Goal: Task Accomplishment & Management: Manage account settings

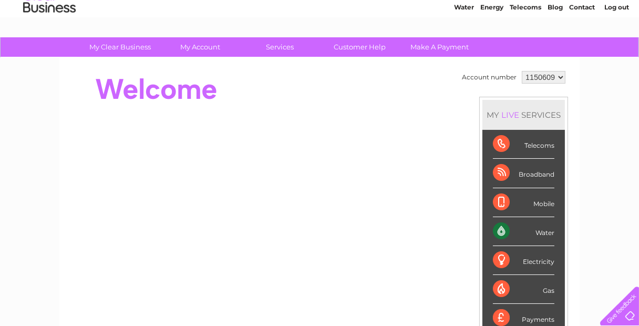
scroll to position [152, 0]
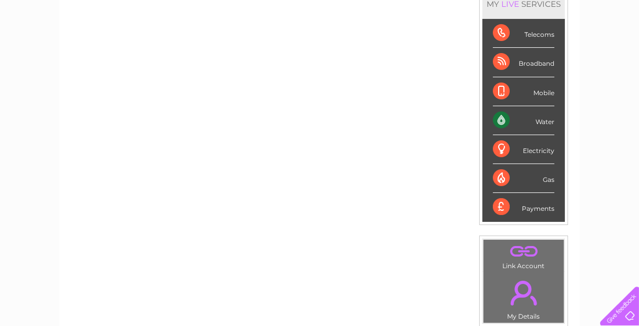
click at [518, 119] on div "Water" at bounding box center [523, 120] width 61 height 29
click at [500, 115] on div "Water" at bounding box center [523, 120] width 61 height 29
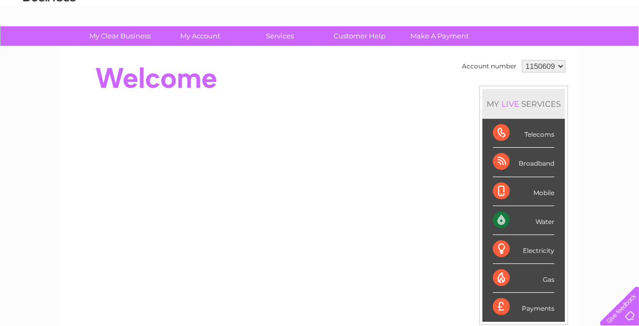
scroll to position [50, 0]
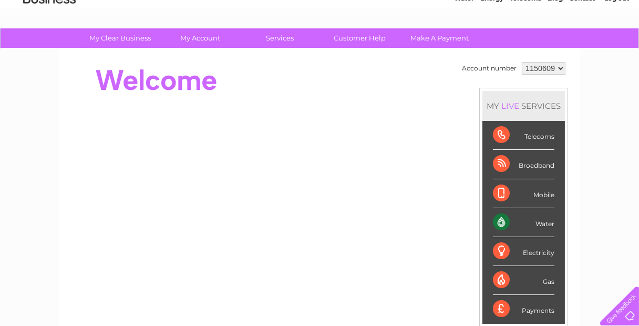
click at [518, 66] on select "1150609" at bounding box center [544, 68] width 44 height 13
click at [518, 62] on select "1150609" at bounding box center [544, 68] width 44 height 13
click at [518, 220] on div "Water" at bounding box center [523, 222] width 61 height 29
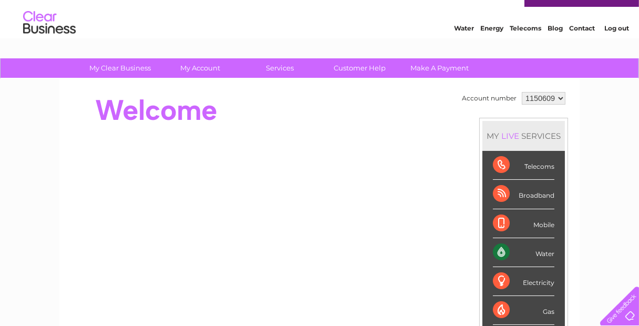
scroll to position [0, 0]
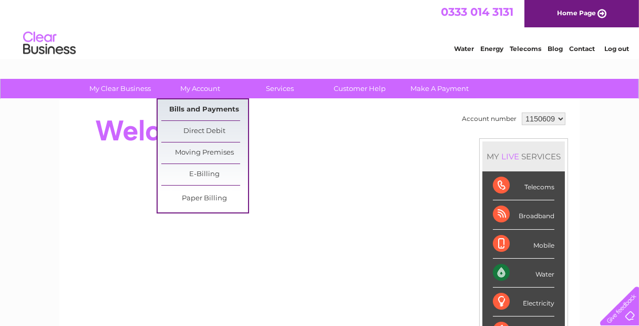
click at [201, 106] on link "Bills and Payments" at bounding box center [204, 109] width 87 height 21
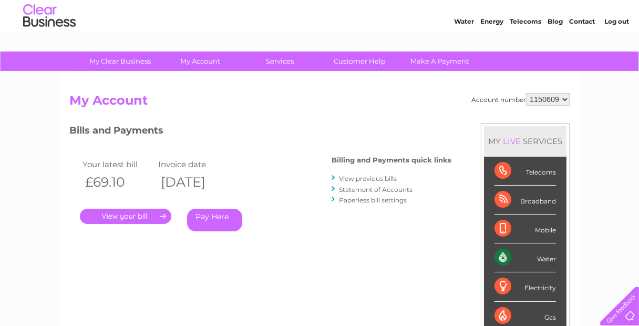
scroll to position [50, 0]
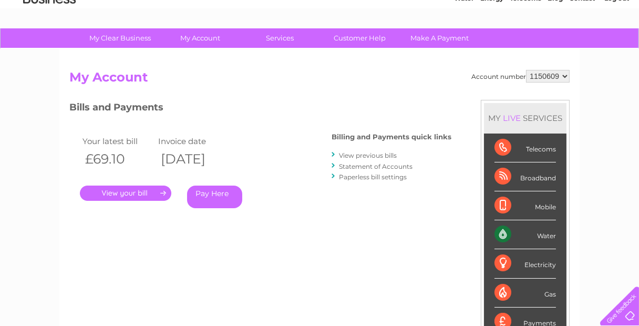
click at [137, 194] on link "." at bounding box center [125, 192] width 91 height 15
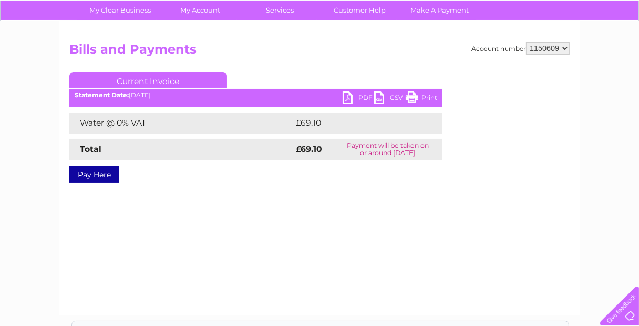
scroll to position [101, 0]
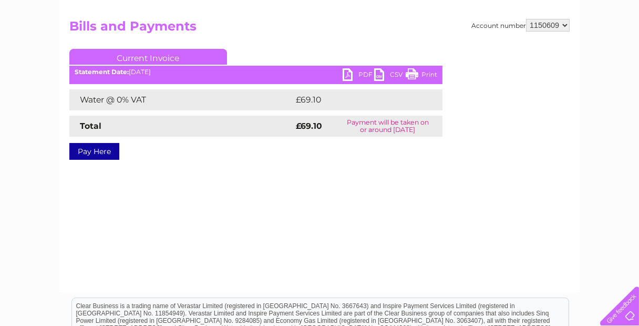
click at [363, 72] on link "PDF" at bounding box center [358, 75] width 32 height 15
